Goal: Task Accomplishment & Management: Use online tool/utility

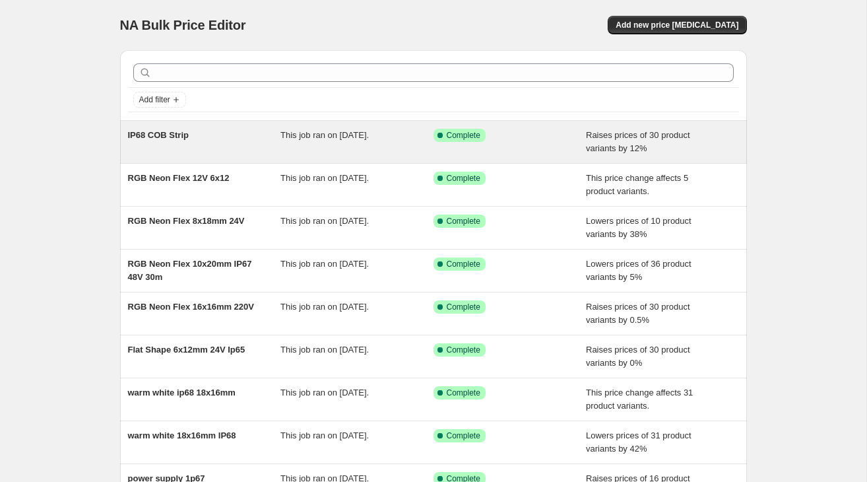
click at [177, 129] on div "IP68 COB Strip" at bounding box center [204, 142] width 153 height 26
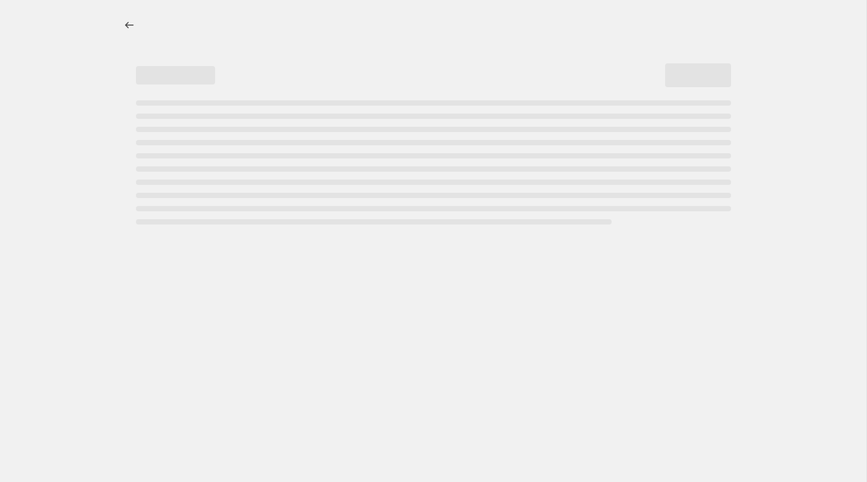
select select "percentage"
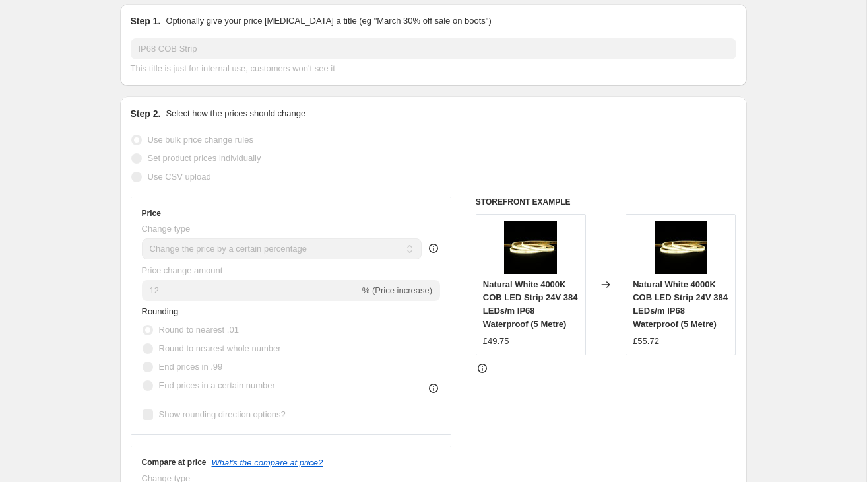
scroll to position [202, 0]
